Goal: Transaction & Acquisition: Purchase product/service

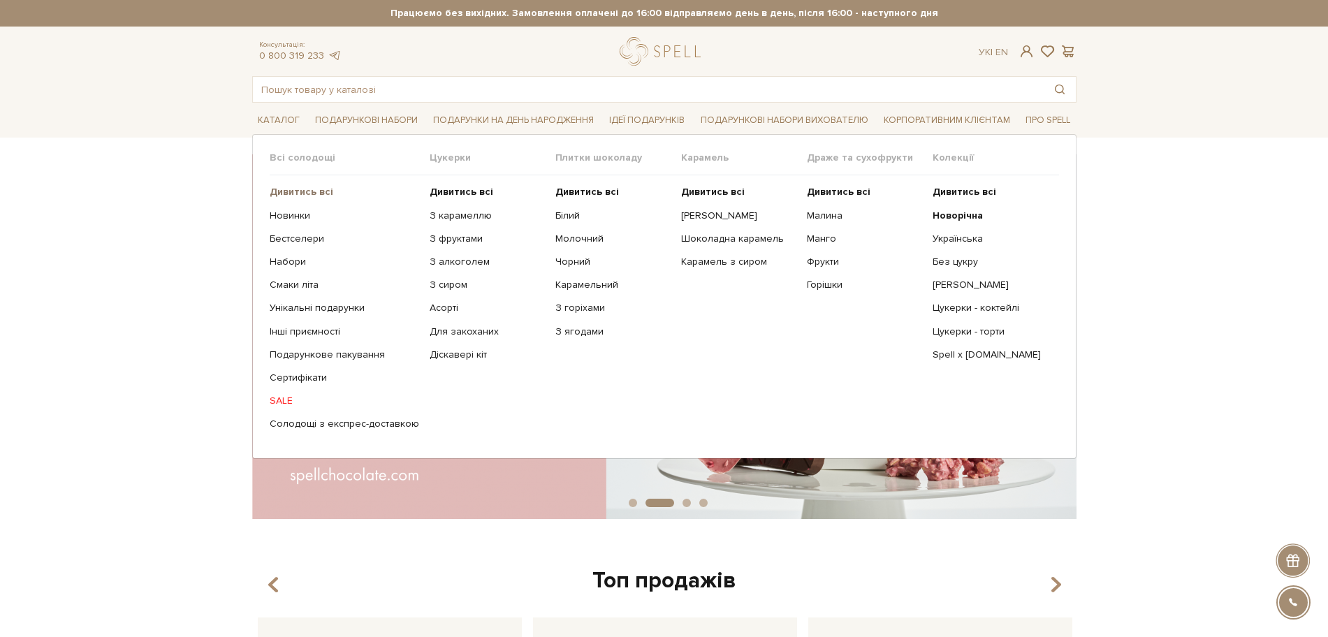
click at [288, 191] on b "Дивитись всі" at bounding box center [302, 192] width 64 height 12
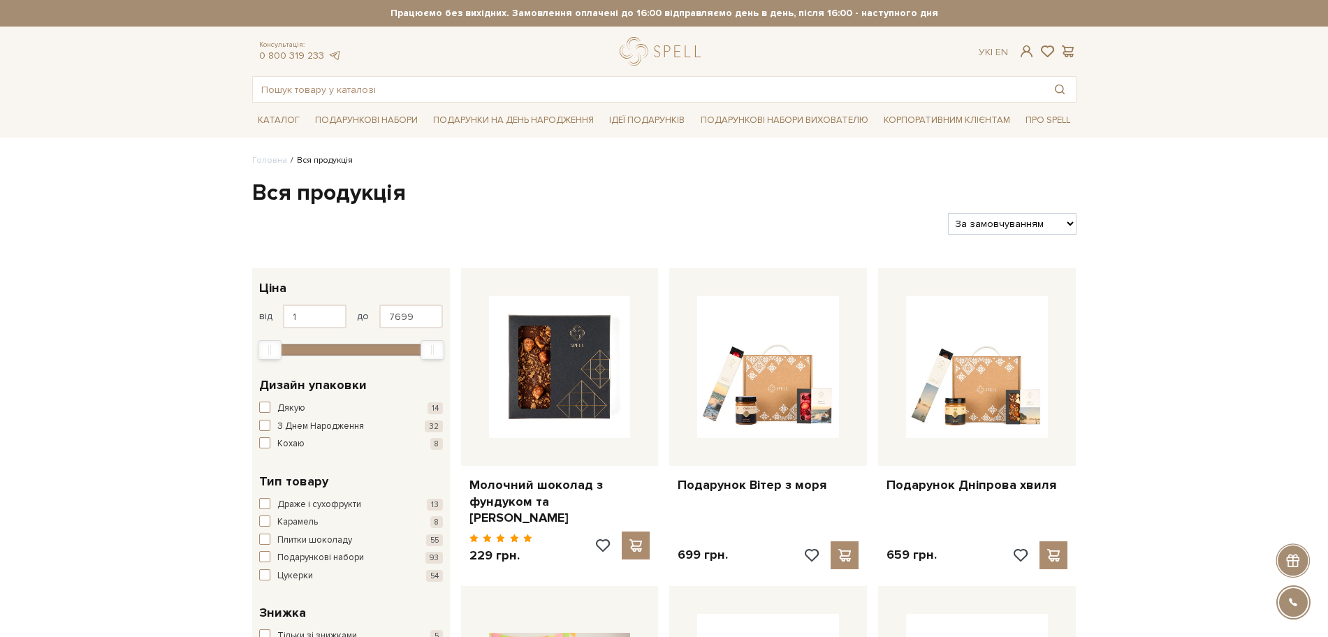
click at [1007, 217] on select "За замовчуванням За Ціною (зростання) За Ціною (зменшення) Новинки За популярні…" at bounding box center [1012, 224] width 128 height 22
select select "https://spellchocolate.com/our-productions/?sort=p.price&order=ASC"
click at [948, 213] on select "За замовчуванням За Ціною (зростання) За Ціною (зменшення) Новинки За популярні…" at bounding box center [1012, 224] width 128 height 22
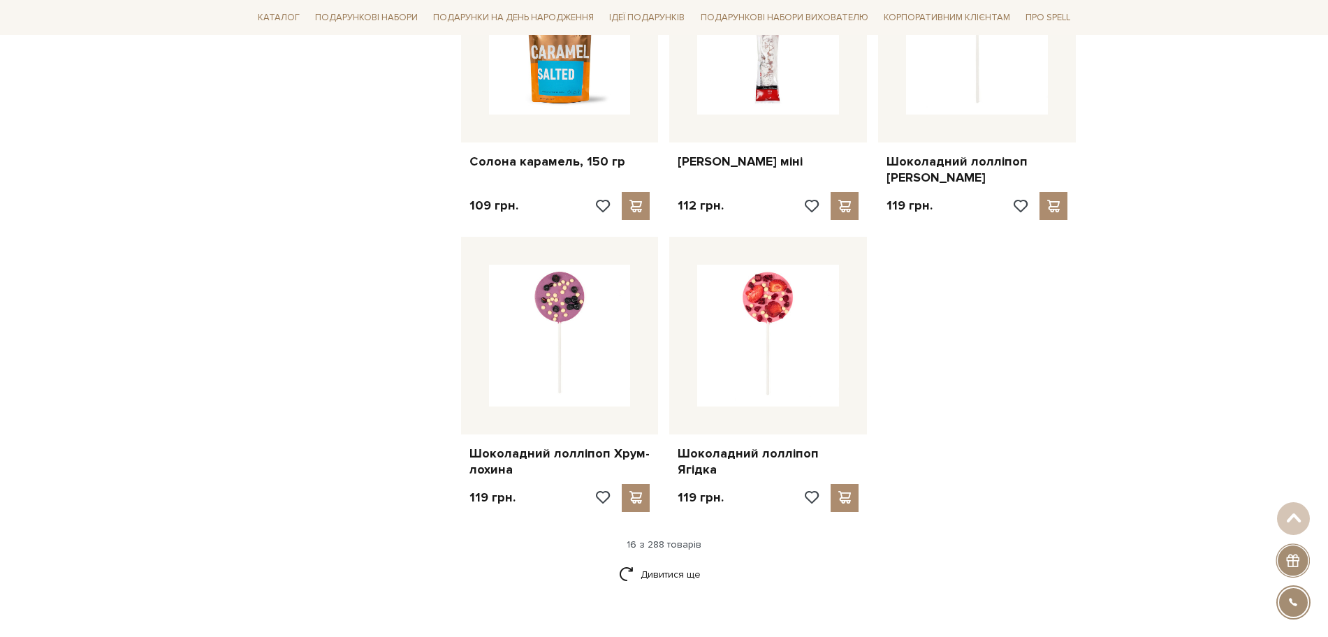
scroll to position [1484, 0]
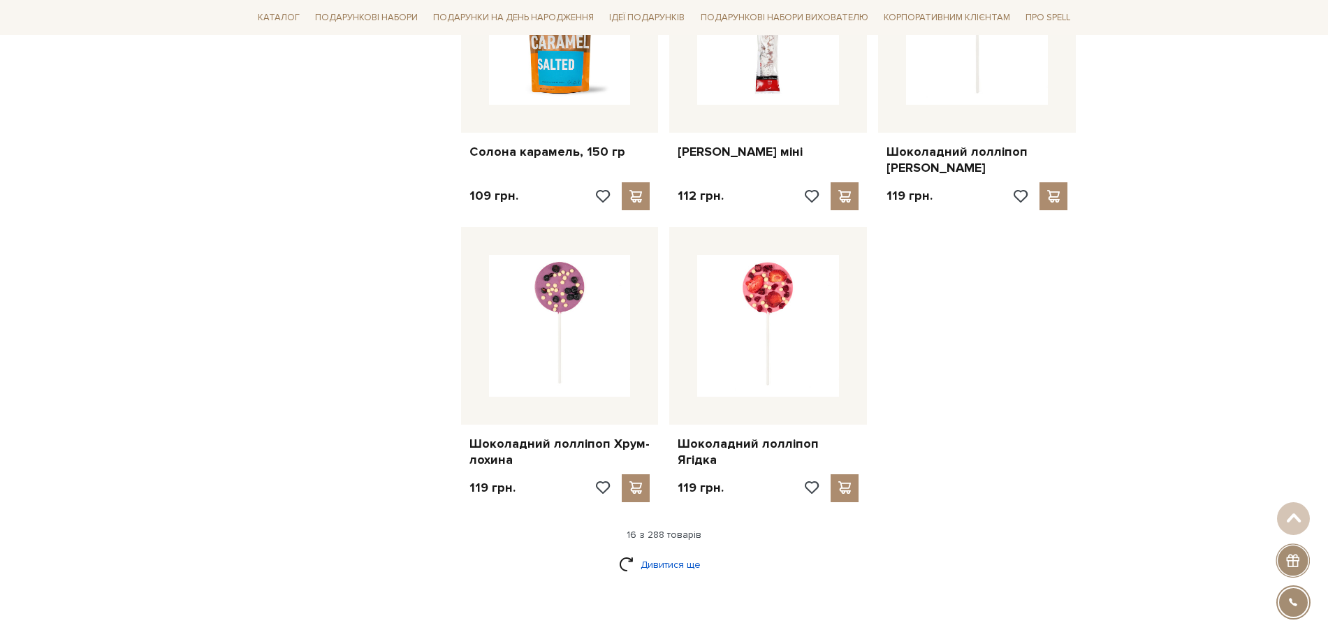
click at [647, 553] on link "Дивитися ще" at bounding box center [664, 565] width 91 height 24
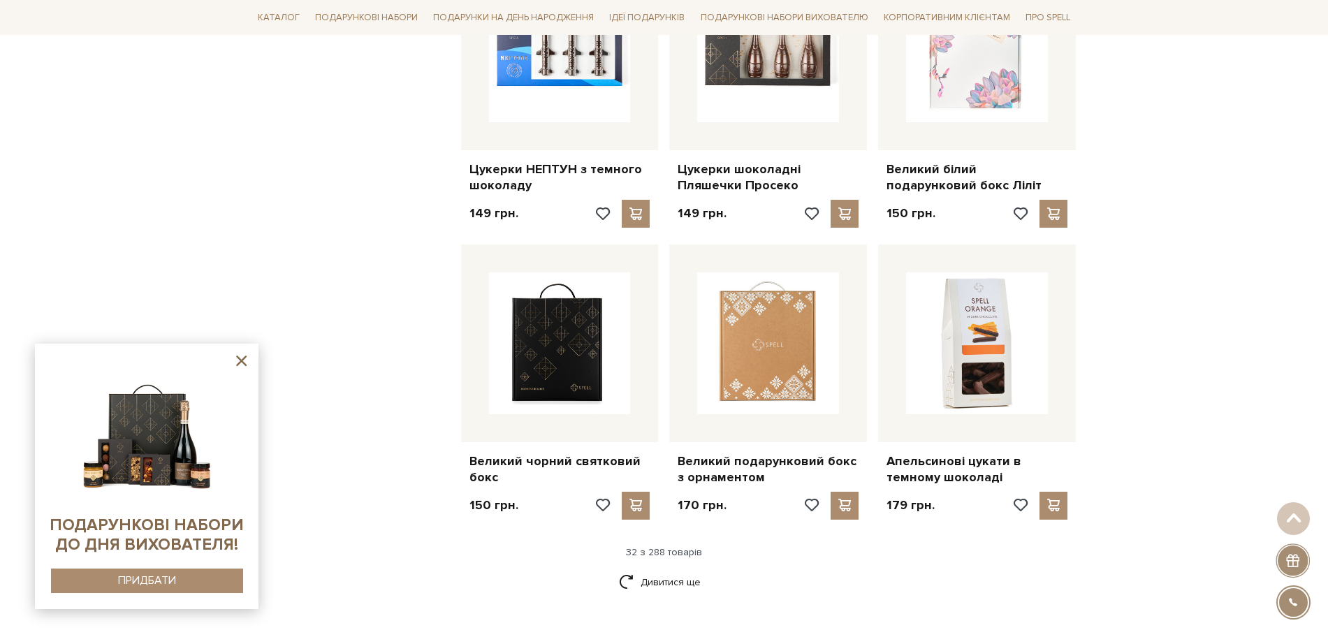
scroll to position [2969, 0]
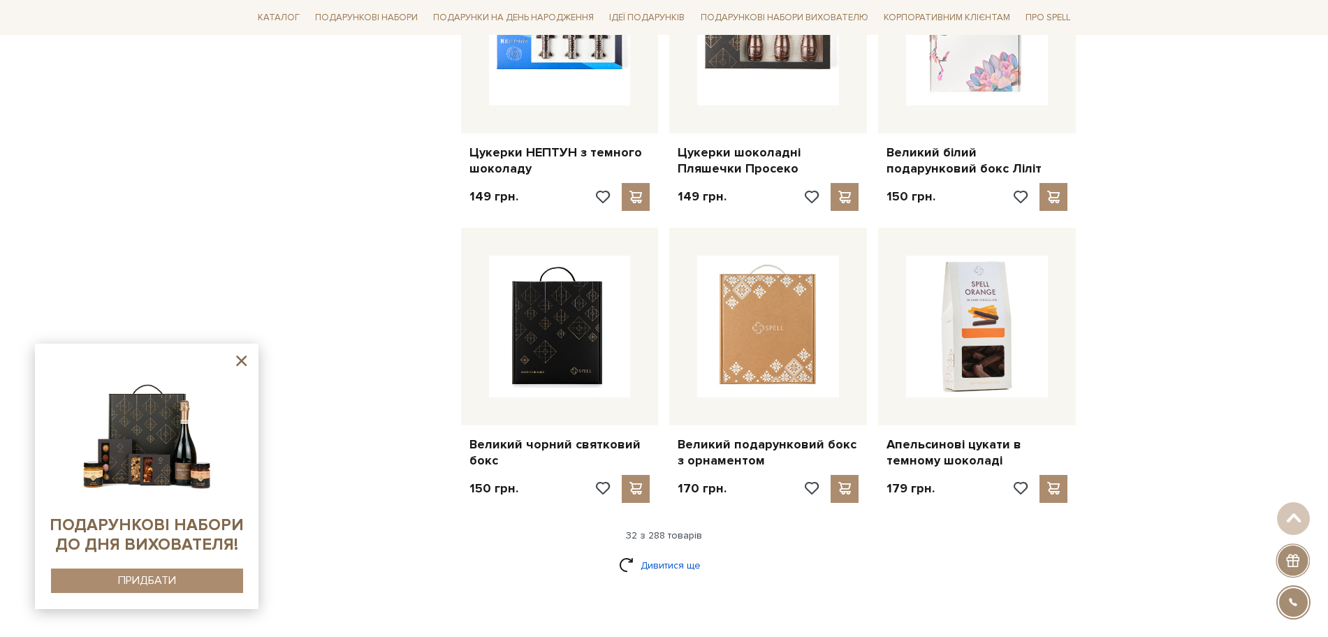
click at [686, 553] on link "Дивитися ще" at bounding box center [664, 565] width 91 height 24
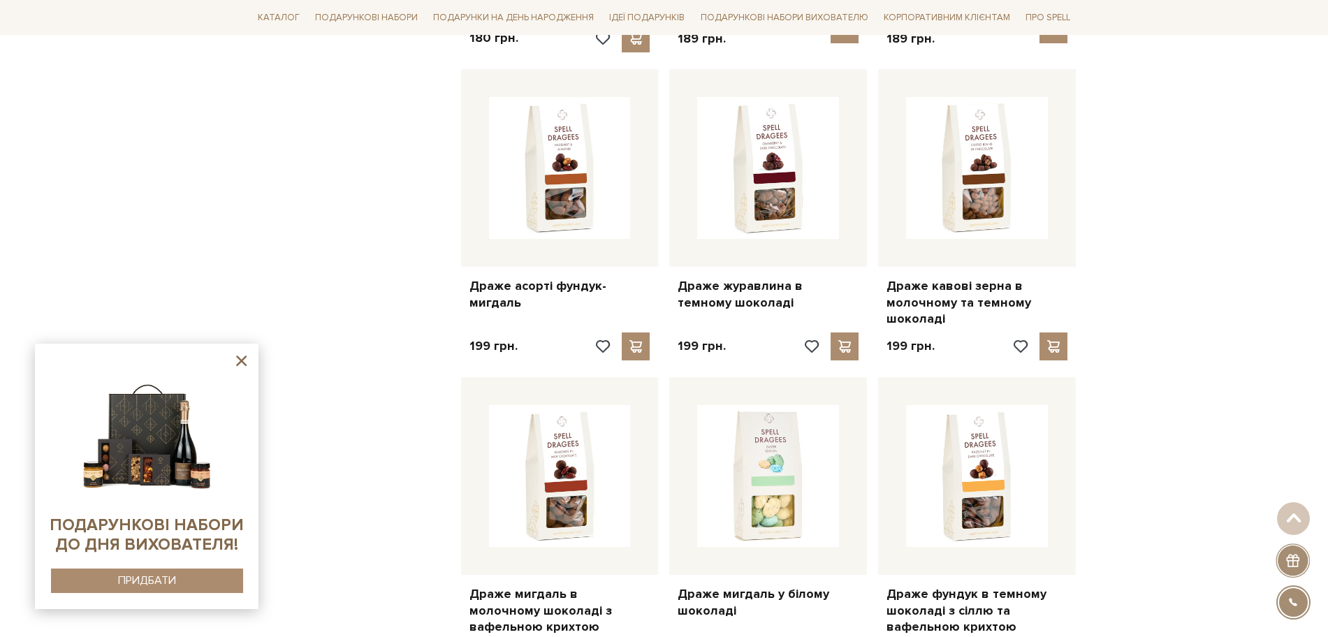
scroll to position [4016, 0]
